Goal: Task Accomplishment & Management: Manage account settings

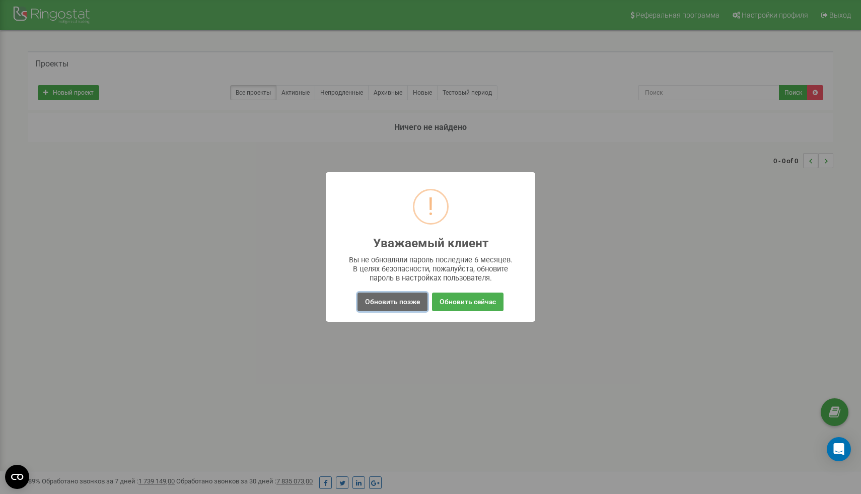
click at [393, 303] on button "Обновить позже" at bounding box center [392, 302] width 70 height 19
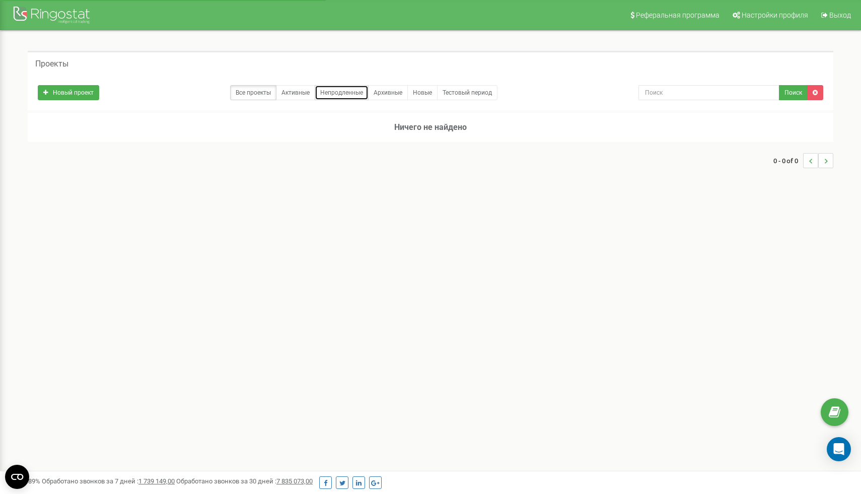
click at [326, 95] on link "Непродленные" at bounding box center [342, 92] width 54 height 15
click at [326, 93] on link "Непродленные" at bounding box center [342, 92] width 54 height 15
click at [307, 93] on link "Активные" at bounding box center [295, 92] width 39 height 15
click at [823, 13] on icon at bounding box center [824, 15] width 7 height 7
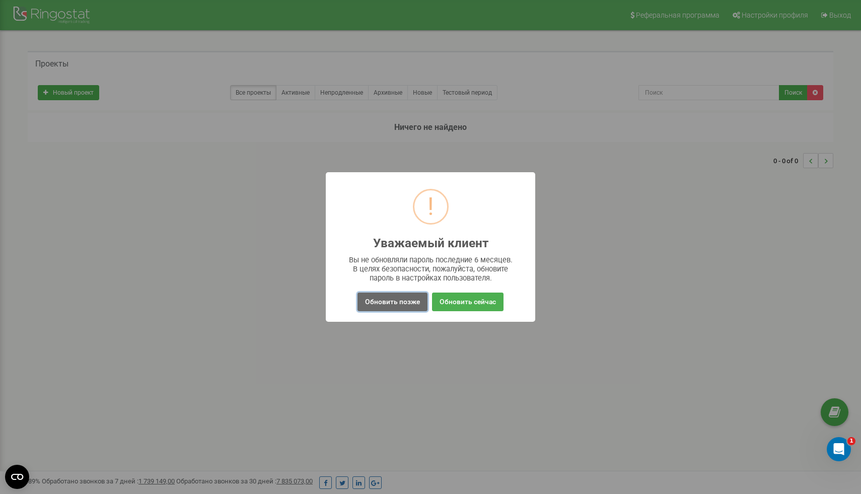
click at [393, 300] on button "Обновить позже" at bounding box center [392, 302] width 70 height 19
